Goal: Entertainment & Leisure: Consume media (video, audio)

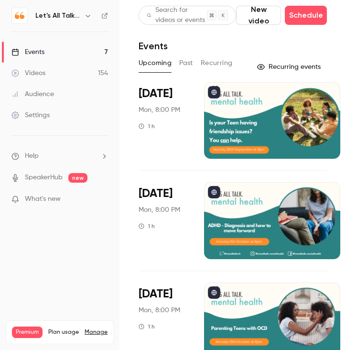
click at [88, 16] on icon "button" at bounding box center [88, 16] width 4 height 2
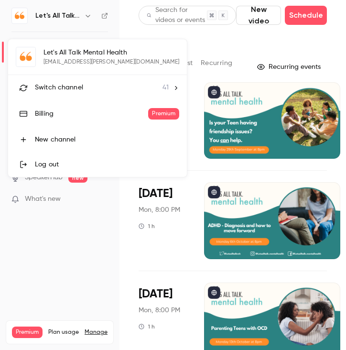
click at [82, 91] on div "Switch channel 41" at bounding box center [102, 88] width 134 height 10
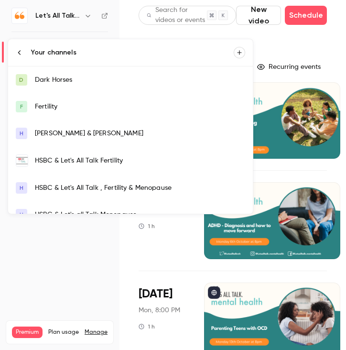
click at [49, 166] on link "HSBC & Let's All Talk Fertility" at bounding box center [130, 161] width 245 height 28
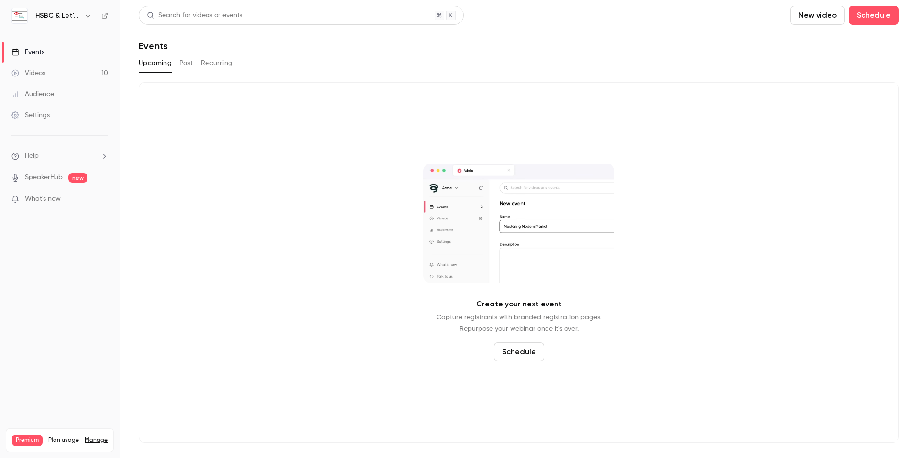
click at [185, 62] on button "Past" at bounding box center [186, 62] width 14 height 15
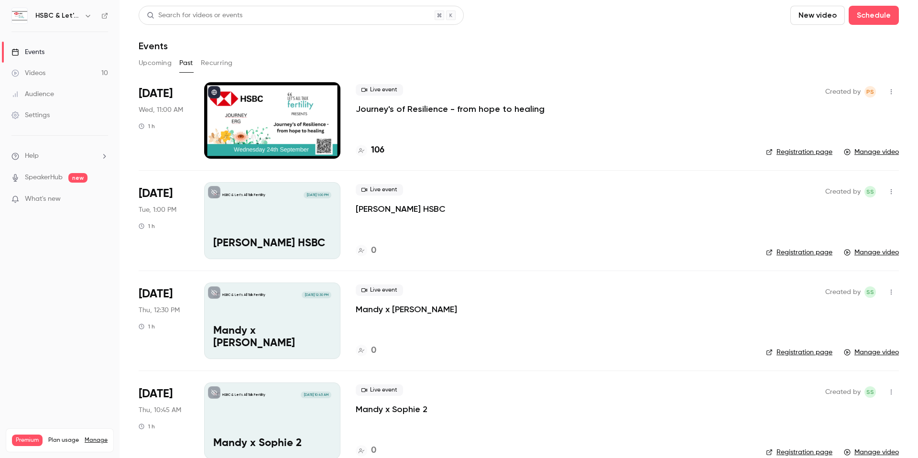
click at [308, 111] on div at bounding box center [272, 120] width 136 height 76
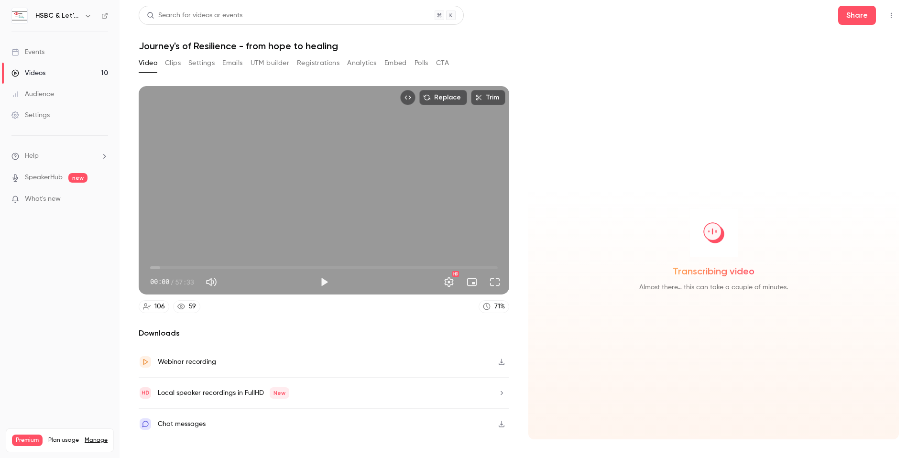
click at [44, 73] on div "Videos" at bounding box center [28, 73] width 34 height 10
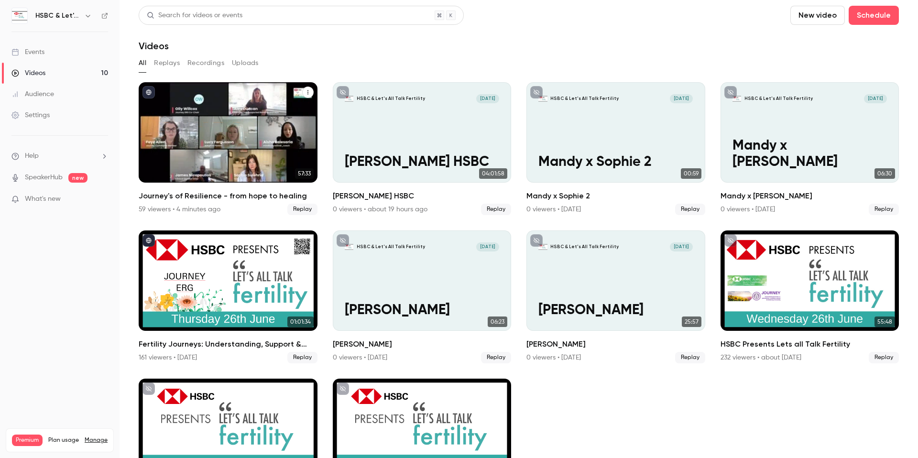
click at [302, 159] on div "Journey's of Resilience - from hope to healing" at bounding box center [228, 132] width 179 height 100
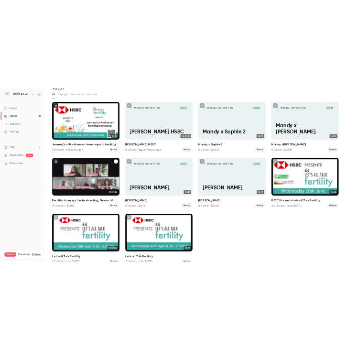
scroll to position [65, 0]
